Goal: Browse casually

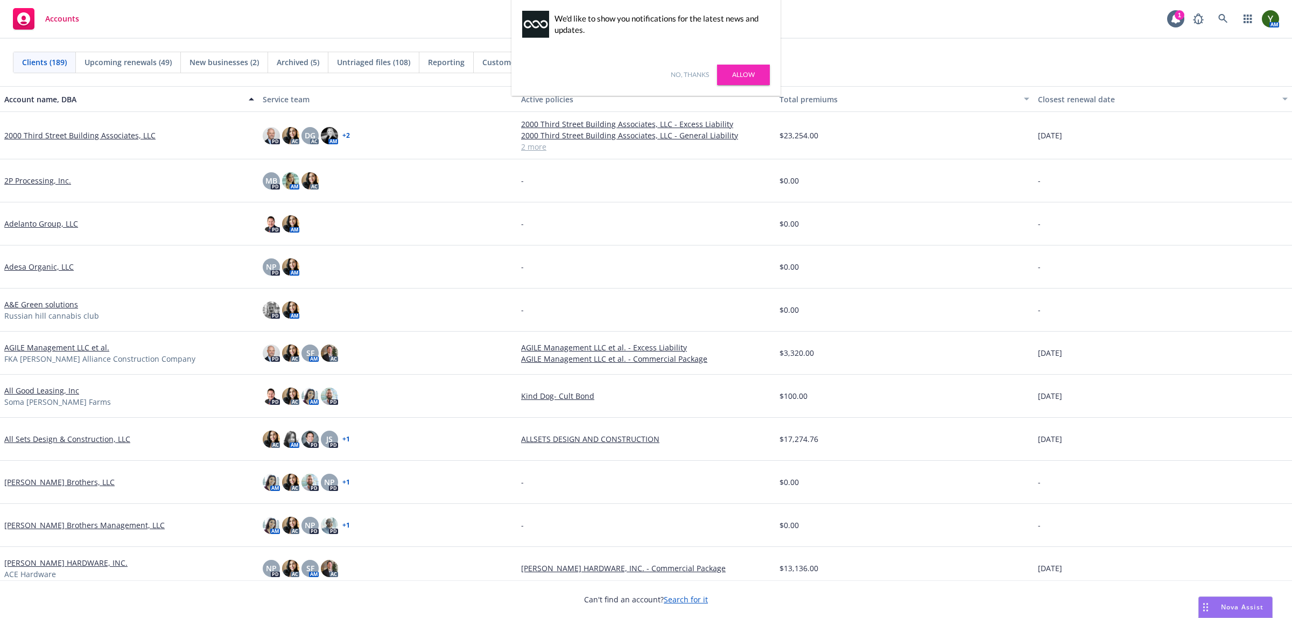
click at [669, 70] on div "No, thanks [PERSON_NAME]" at bounding box center [645, 75] width 269 height 42
click at [671, 73] on link "No, thanks" at bounding box center [690, 75] width 38 height 10
